Goal: Task Accomplishment & Management: Manage account settings

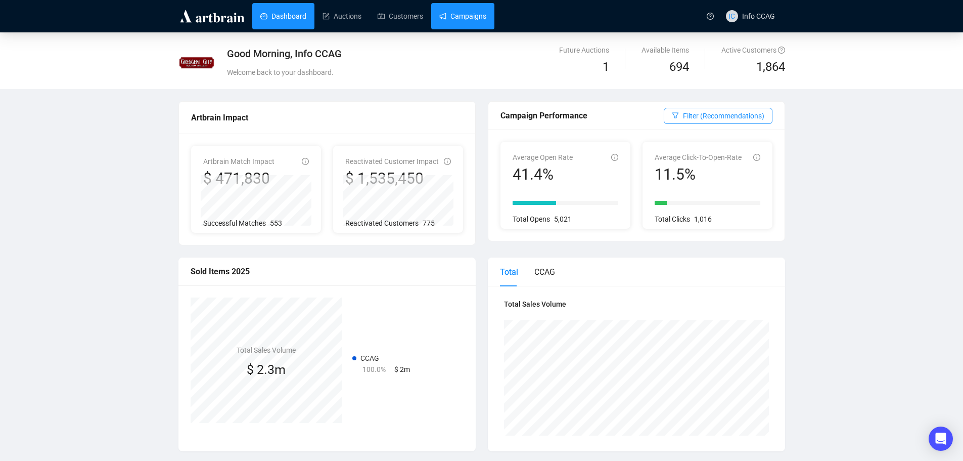
click at [452, 16] on link "Campaigns" at bounding box center [462, 16] width 47 height 26
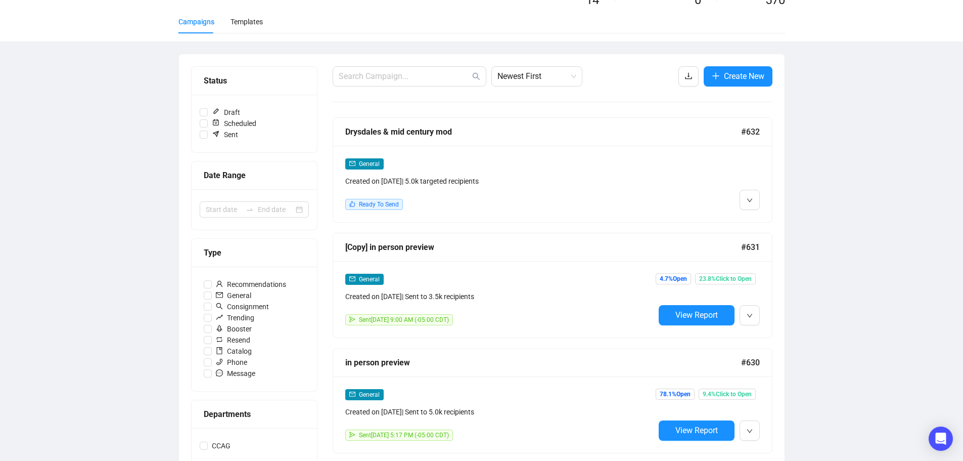
scroll to position [202, 0]
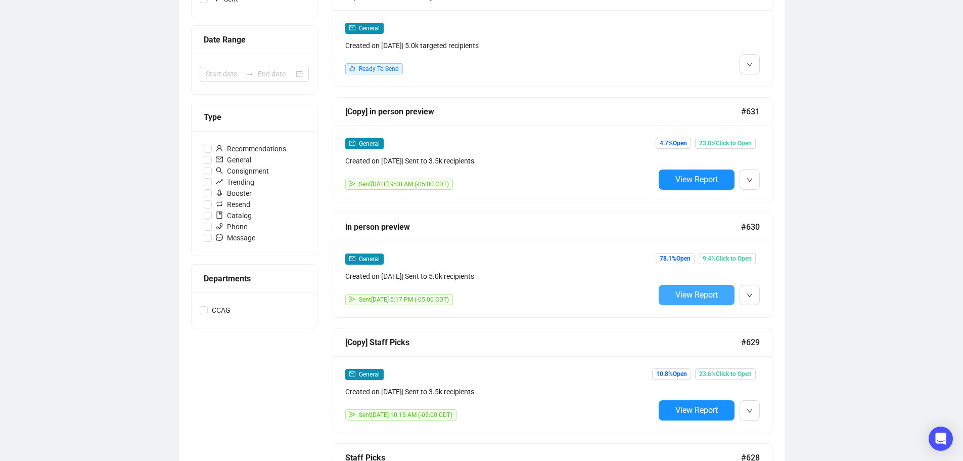
click at [713, 298] on span "View Report" at bounding box center [696, 295] width 42 height 10
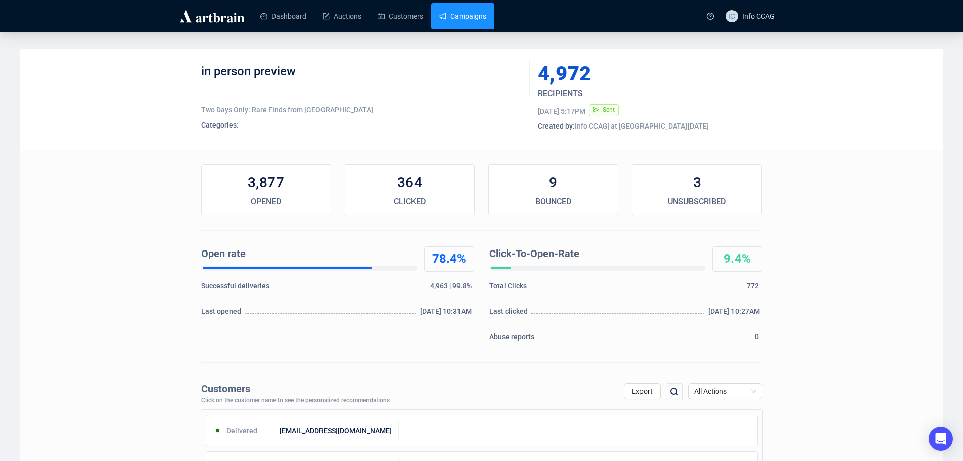
click at [476, 20] on link "Campaigns" at bounding box center [462, 16] width 47 height 26
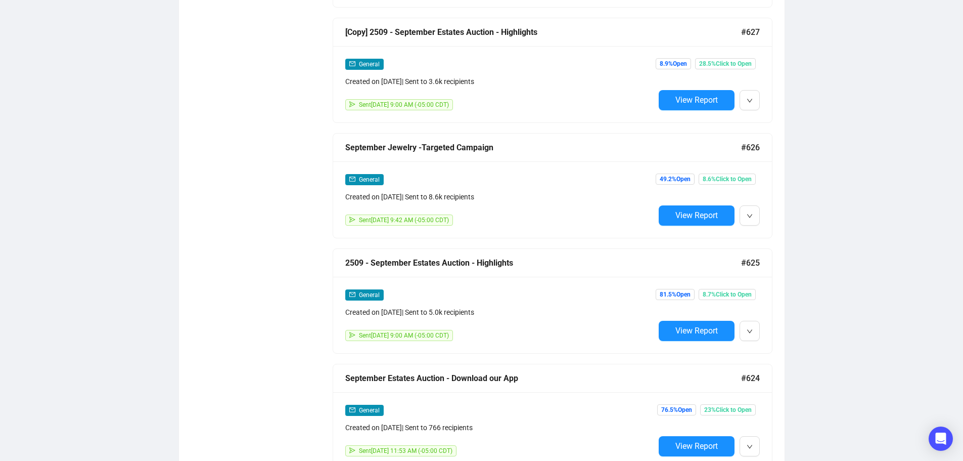
scroll to position [708, 0]
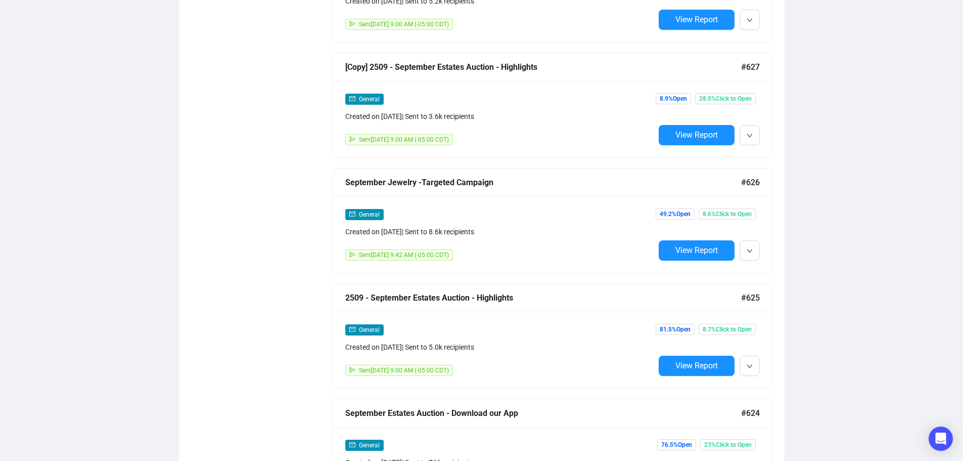
click at [865, 233] on div "Campaigns Draft Campaigns 14 Scheduled Campaigns 0 Sent Campaigns 570 Campaigns…" at bounding box center [481, 342] width 963 height 2035
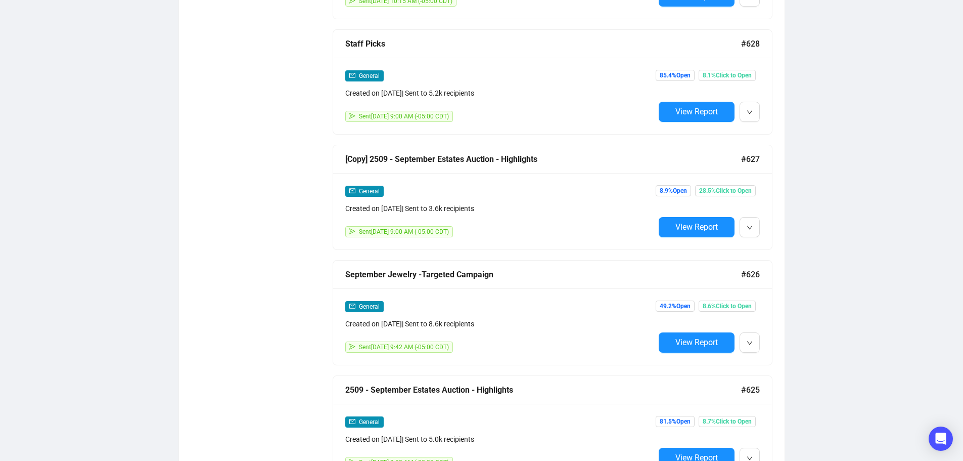
scroll to position [607, 0]
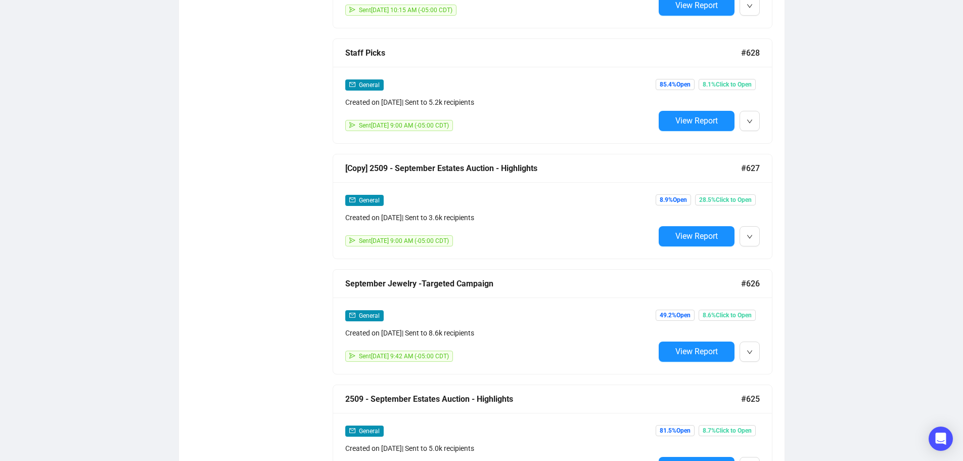
click at [828, 235] on div "Campaigns Draft Campaigns 14 Scheduled Campaigns 0 Sent Campaigns 570 Campaigns…" at bounding box center [481, 443] width 963 height 2035
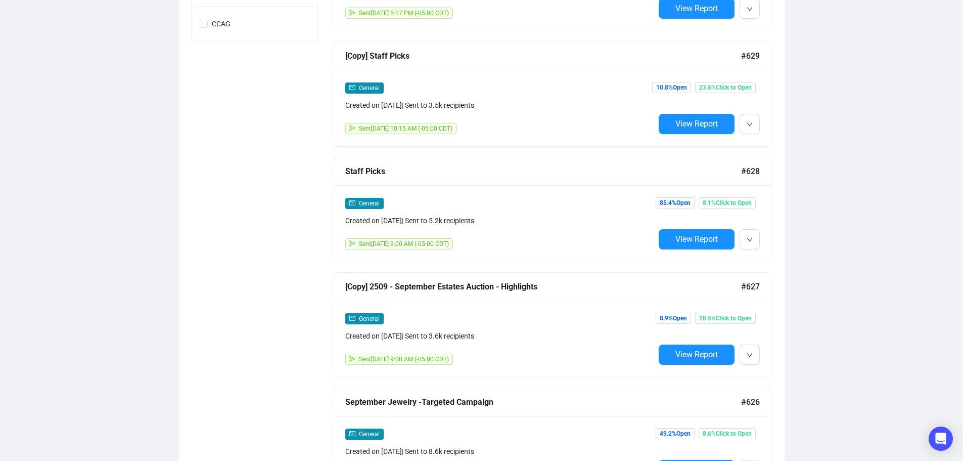
scroll to position [0, 0]
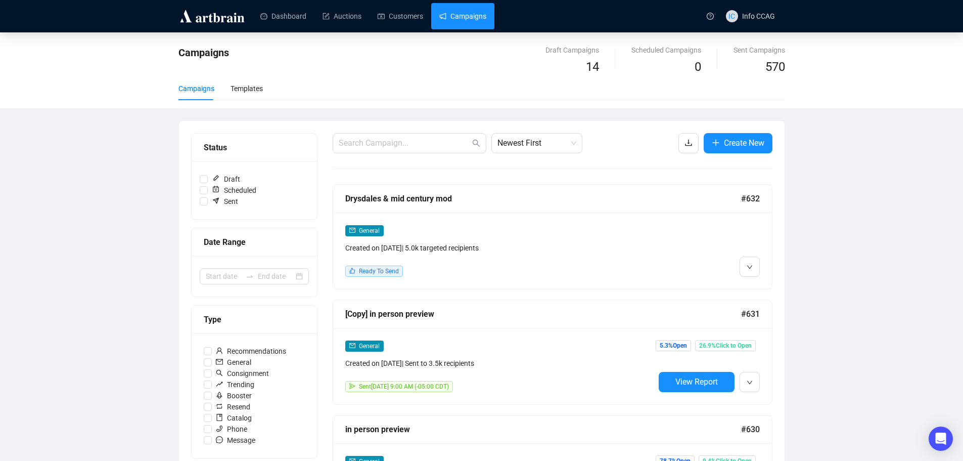
click at [453, 12] on link "Campaigns" at bounding box center [462, 16] width 47 height 26
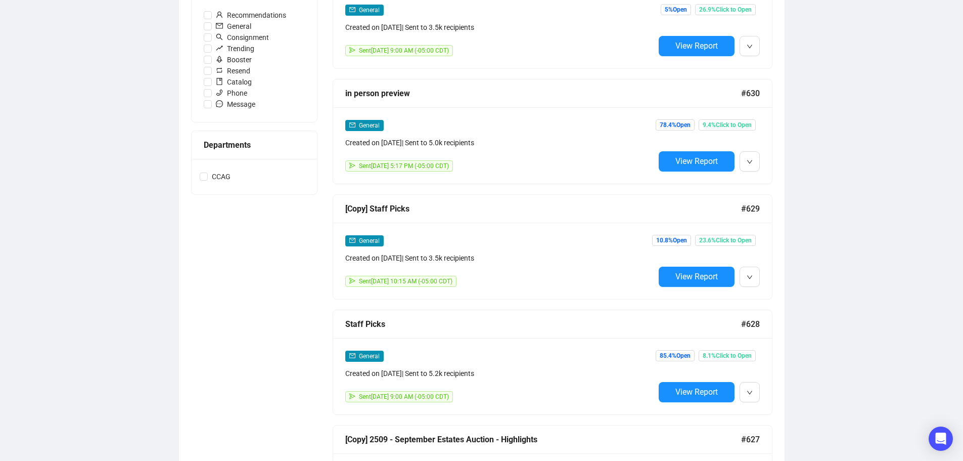
scroll to position [305, 0]
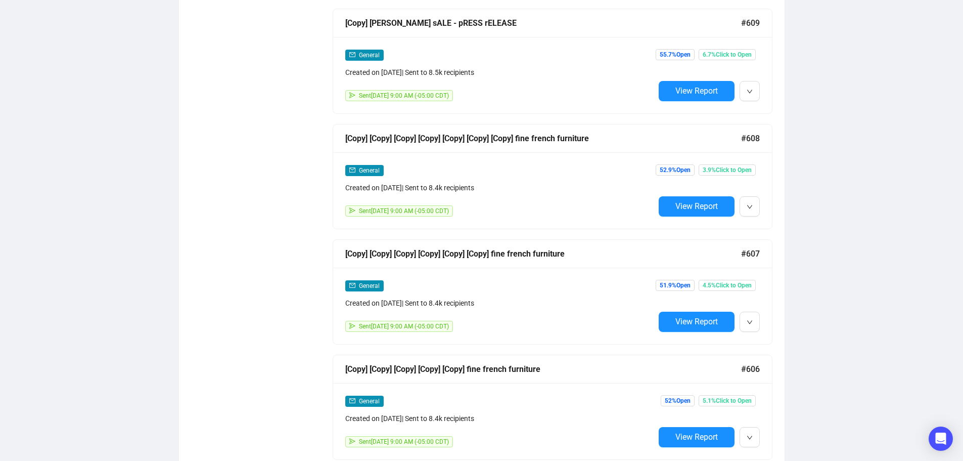
scroll to position [8364, 0]
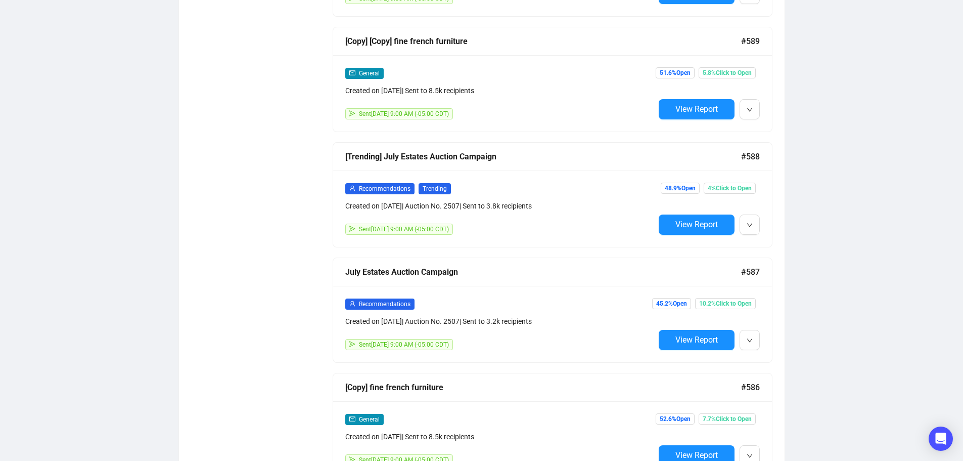
scroll to position [4901, 0]
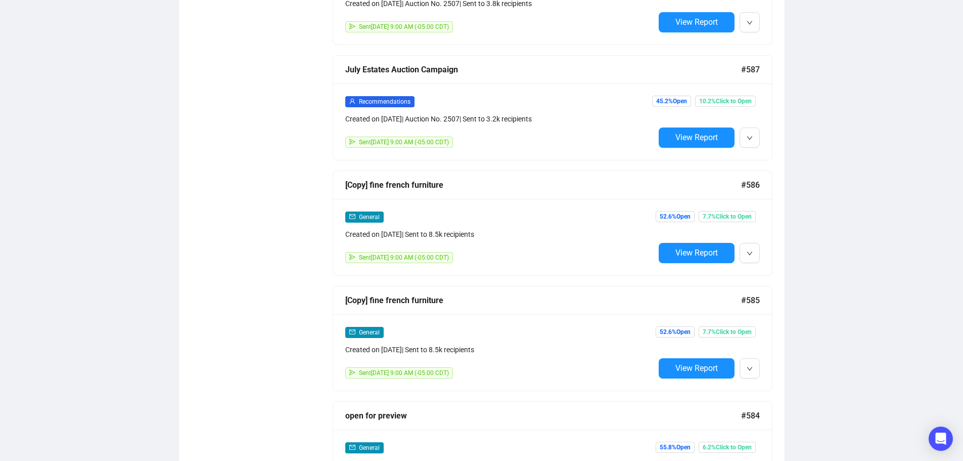
scroll to position [6948, 0]
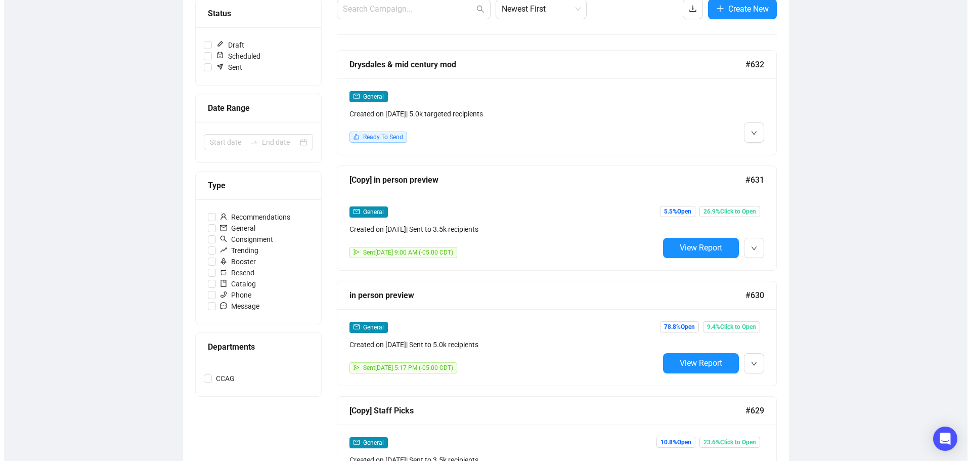
scroll to position [0, 0]
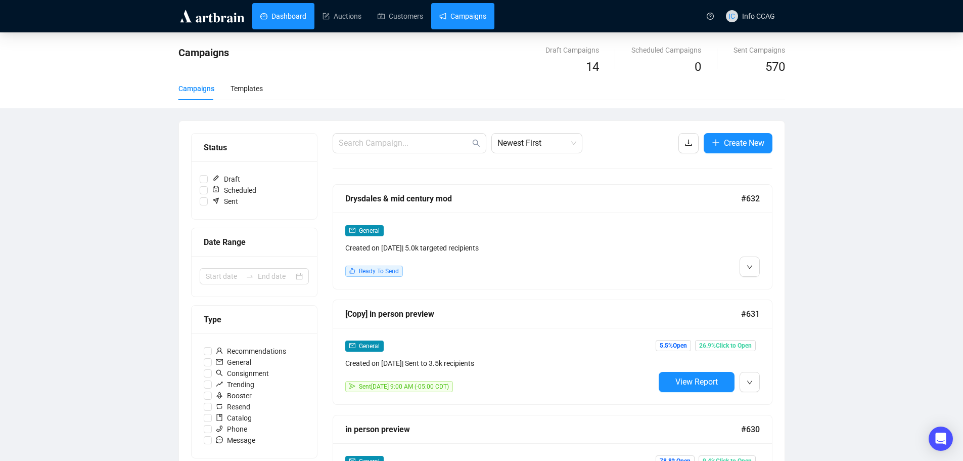
click at [286, 15] on link "Dashboard" at bounding box center [283, 16] width 46 height 26
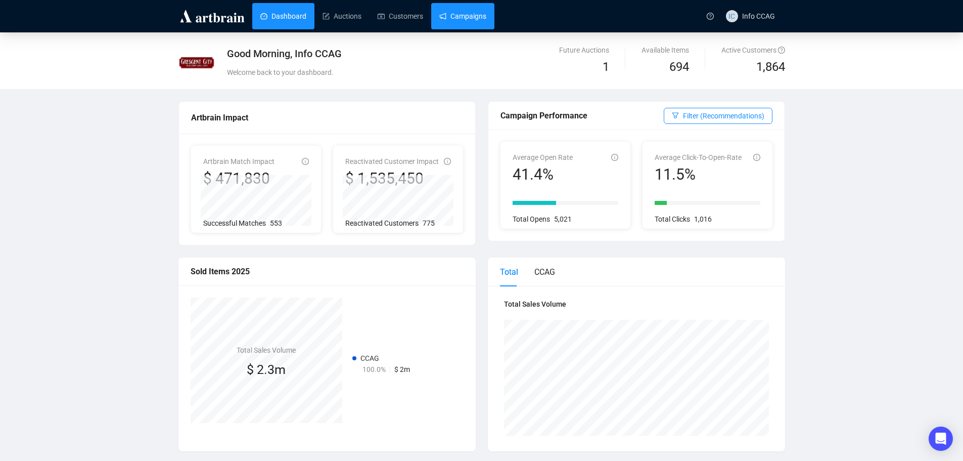
click at [477, 17] on link "Campaigns" at bounding box center [462, 16] width 47 height 26
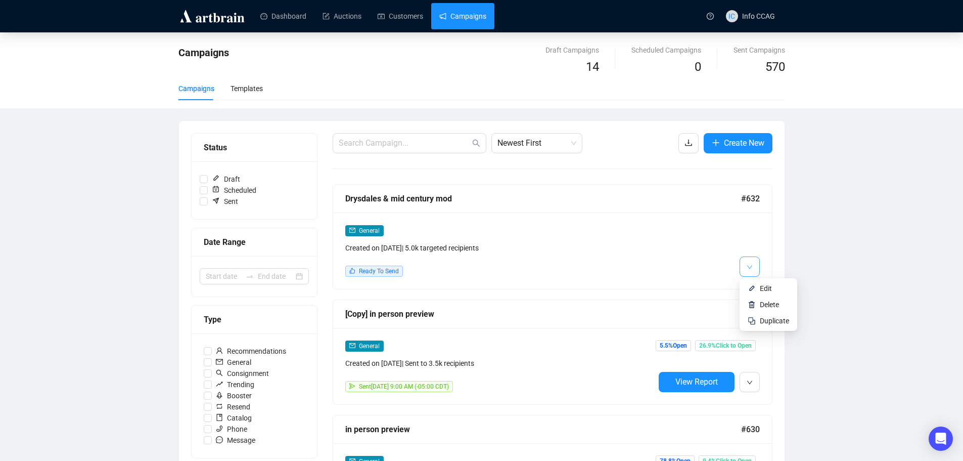
click at [746, 265] on button "button" at bounding box center [750, 266] width 20 height 20
click at [754, 289] on img at bounding box center [752, 288] width 8 height 8
